Goal: Navigation & Orientation: Find specific page/section

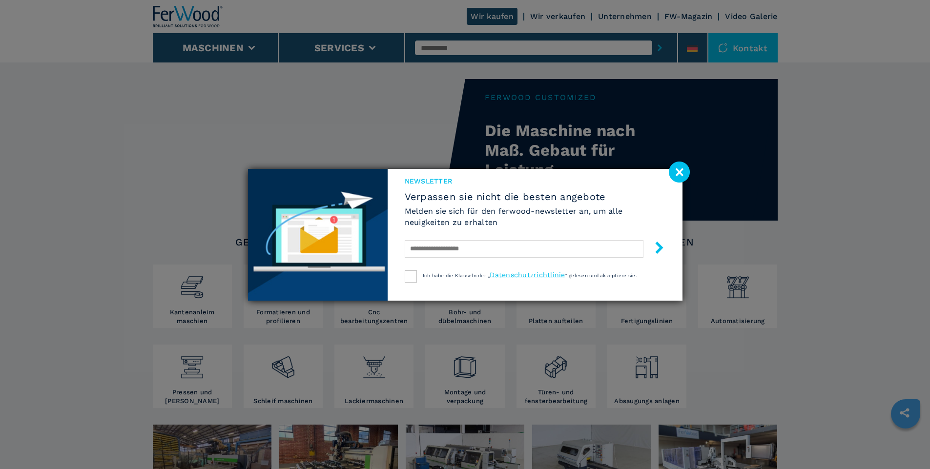
click at [682, 175] on image at bounding box center [679, 172] width 21 height 21
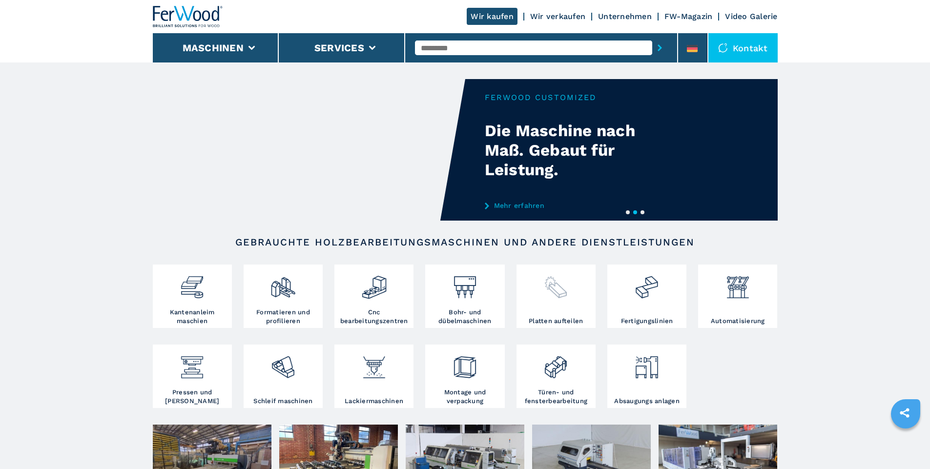
click at [552, 306] on div at bounding box center [556, 292] width 74 height 50
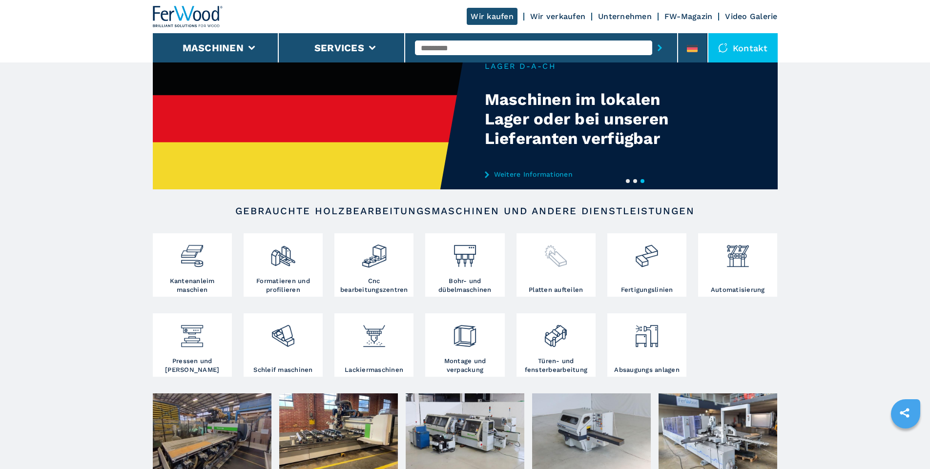
scroll to position [98, 0]
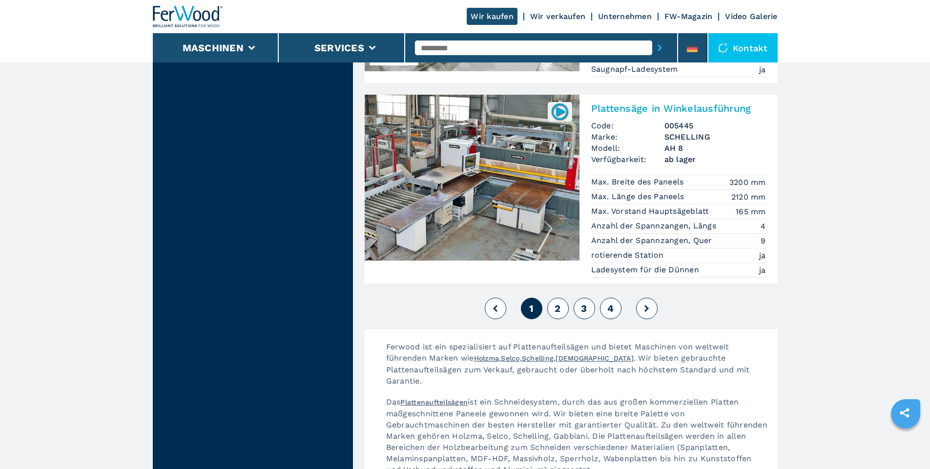
scroll to position [2197, 0]
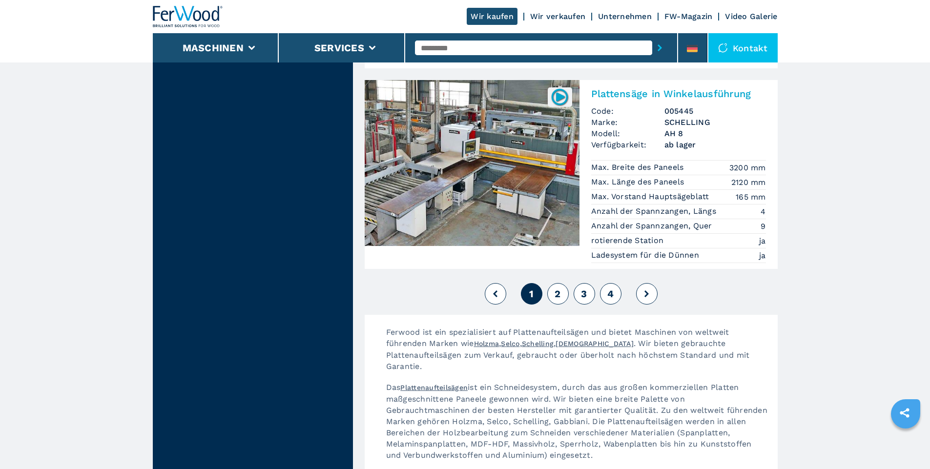
click at [563, 283] on button "2" at bounding box center [557, 293] width 21 height 21
click at [557, 288] on span "2" at bounding box center [558, 294] width 6 height 12
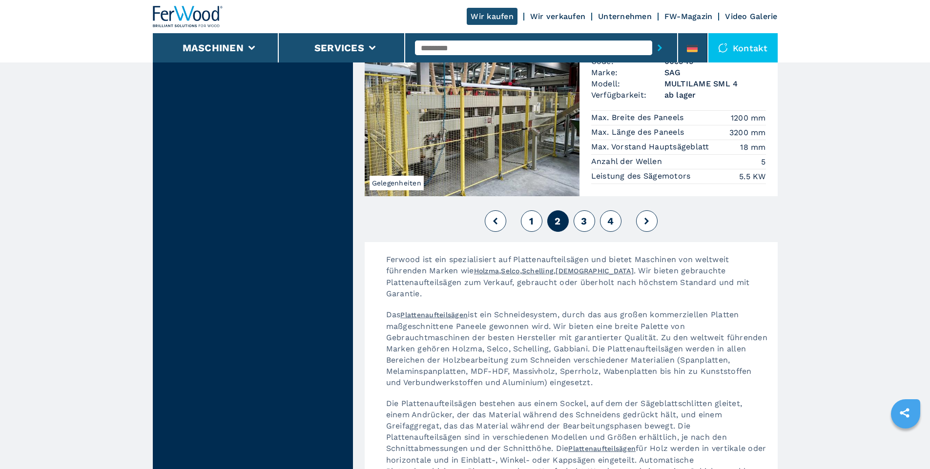
scroll to position [2294, 0]
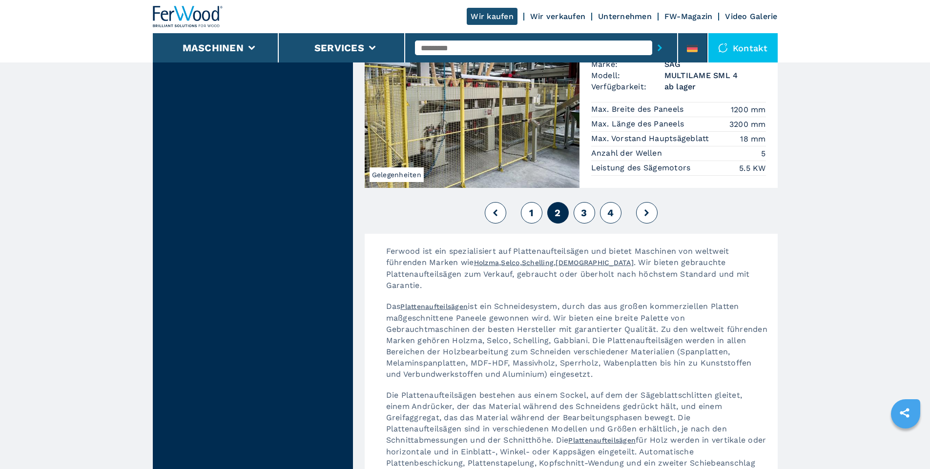
click at [585, 207] on span "3" at bounding box center [584, 213] width 6 height 12
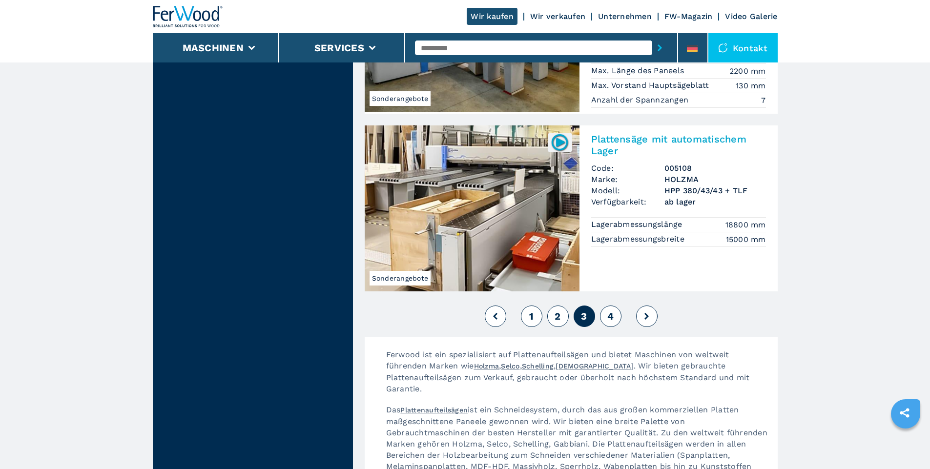
scroll to position [2148, 0]
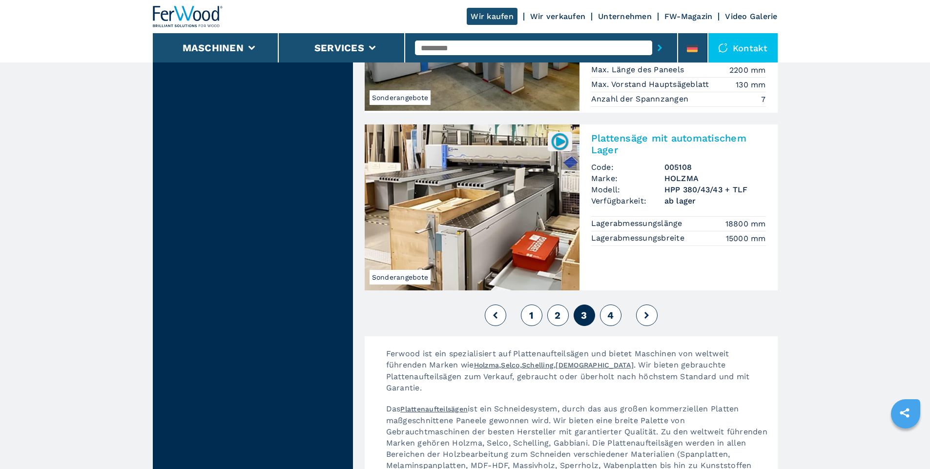
click at [610, 309] on span "4" at bounding box center [610, 315] width 6 height 12
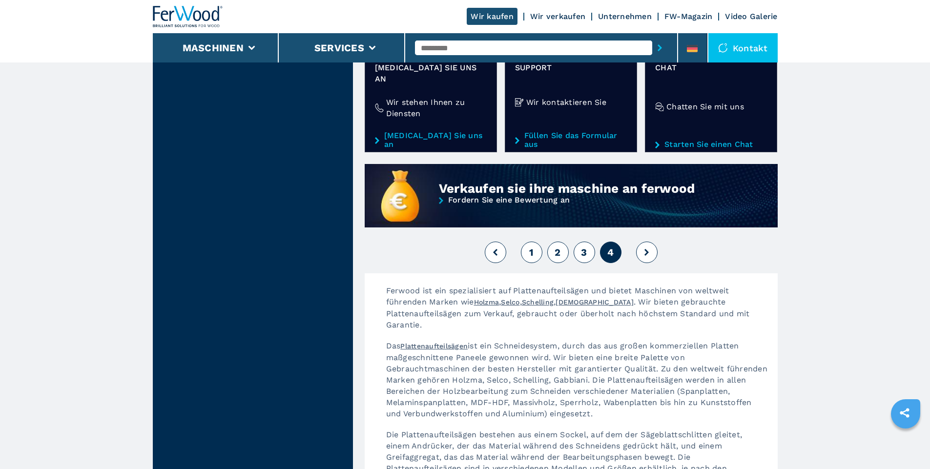
scroll to position [830, 0]
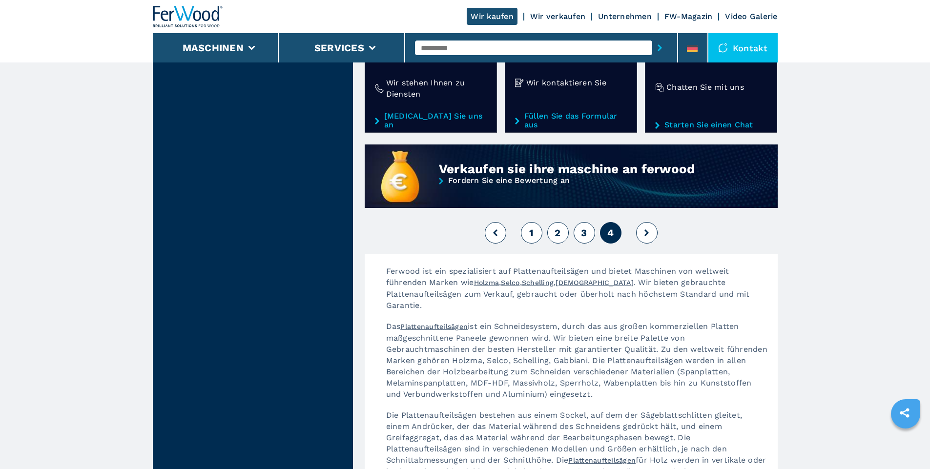
click at [645, 229] on icon at bounding box center [646, 232] width 4 height 7
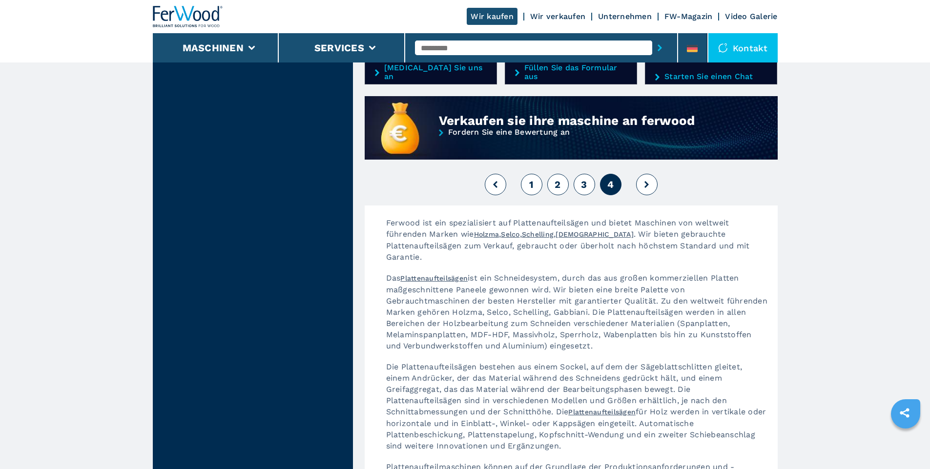
scroll to position [879, 0]
click at [645, 181] on icon at bounding box center [646, 184] width 4 height 7
